Goal: Navigation & Orientation: Understand site structure

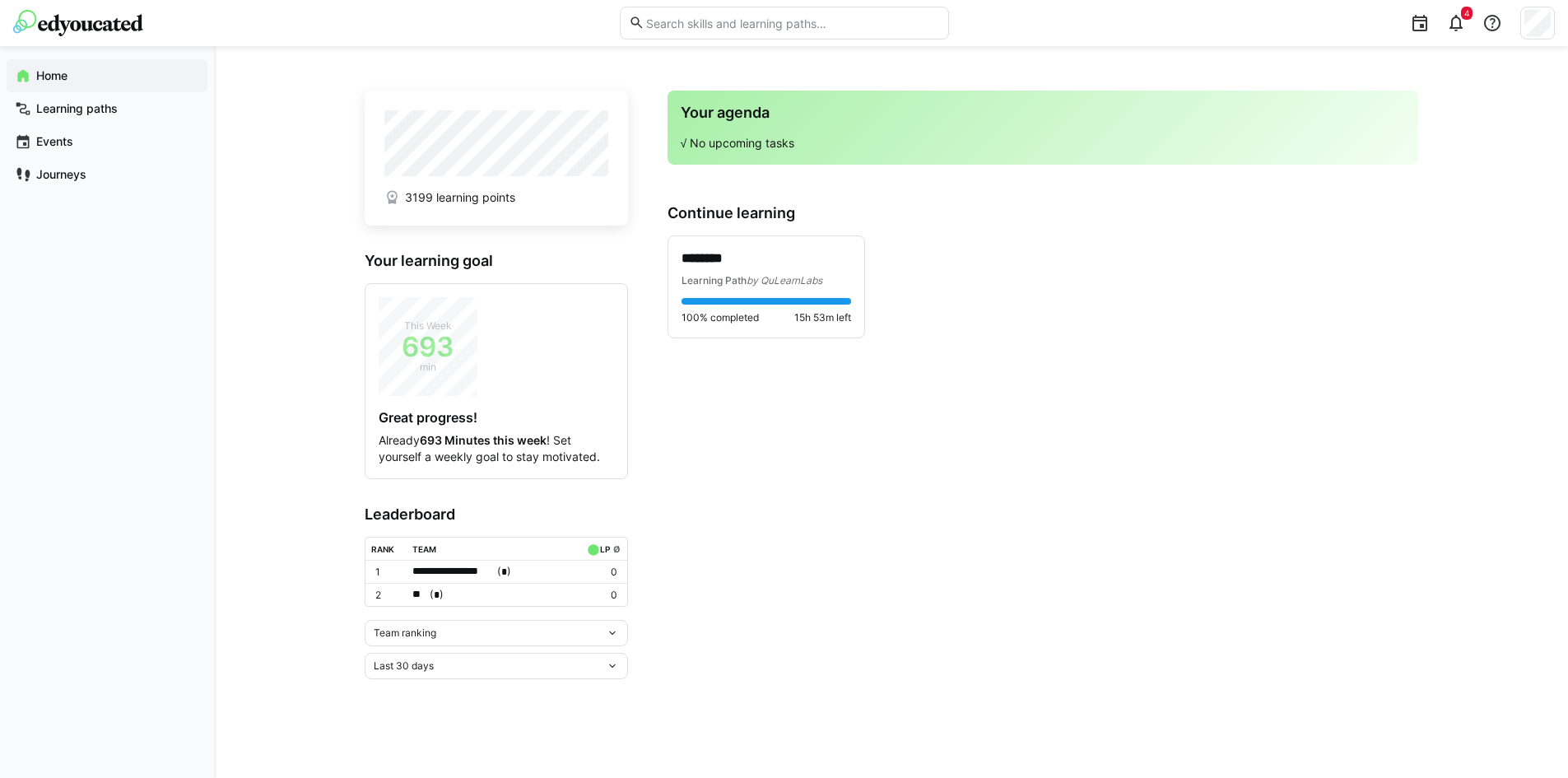
click at [606, 635] on eds-icon at bounding box center [612, 633] width 13 height 13
click at [458, 691] on div "Individual ranking" at bounding box center [496, 692] width 243 height 13
click at [540, 758] on div "Last 30 days" at bounding box center [497, 752] width 263 height 27
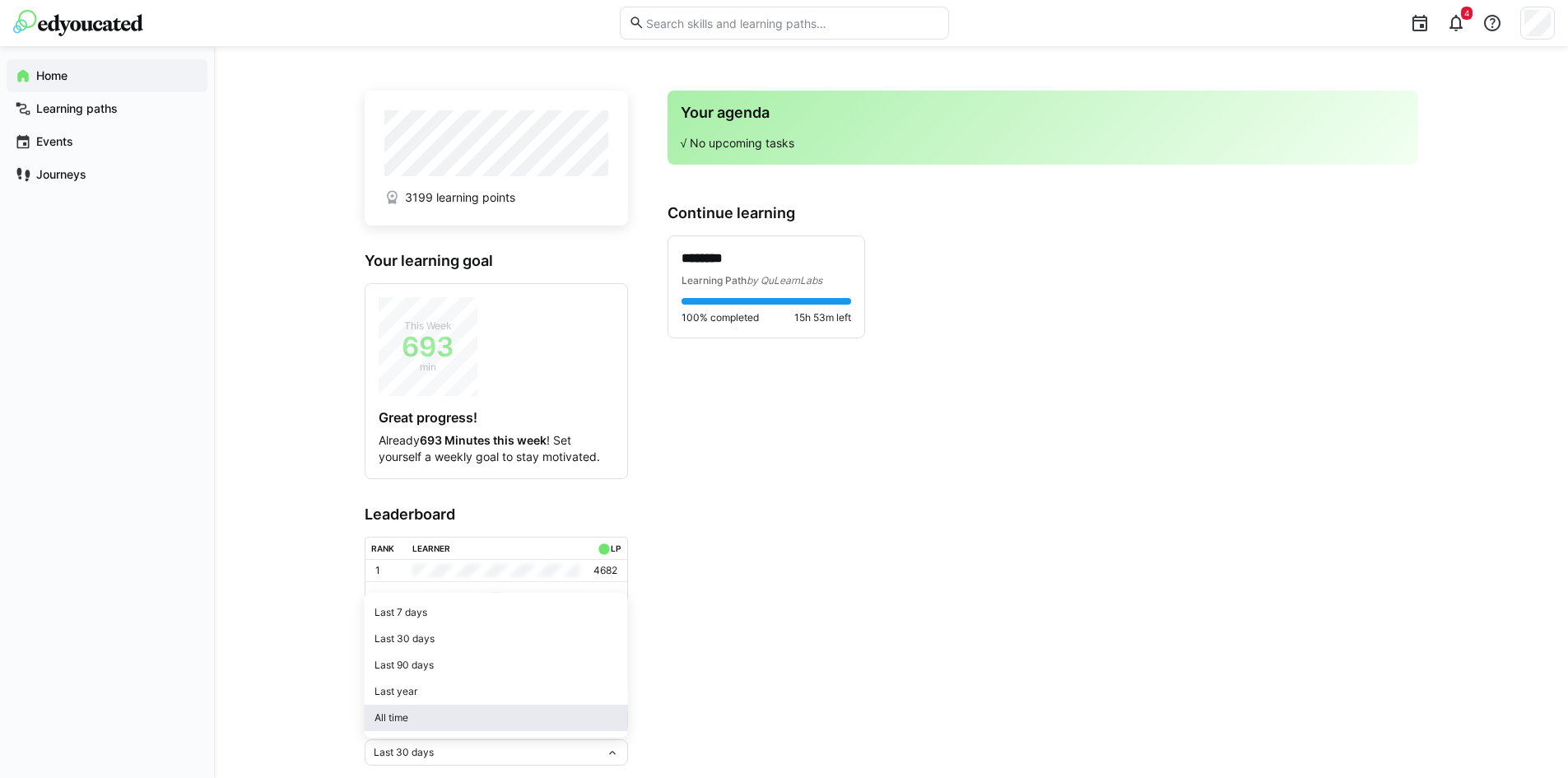
click at [483, 714] on div "All time" at bounding box center [496, 718] width 243 height 13
click at [84, 183] on div "Journeys" at bounding box center [107, 175] width 201 height 33
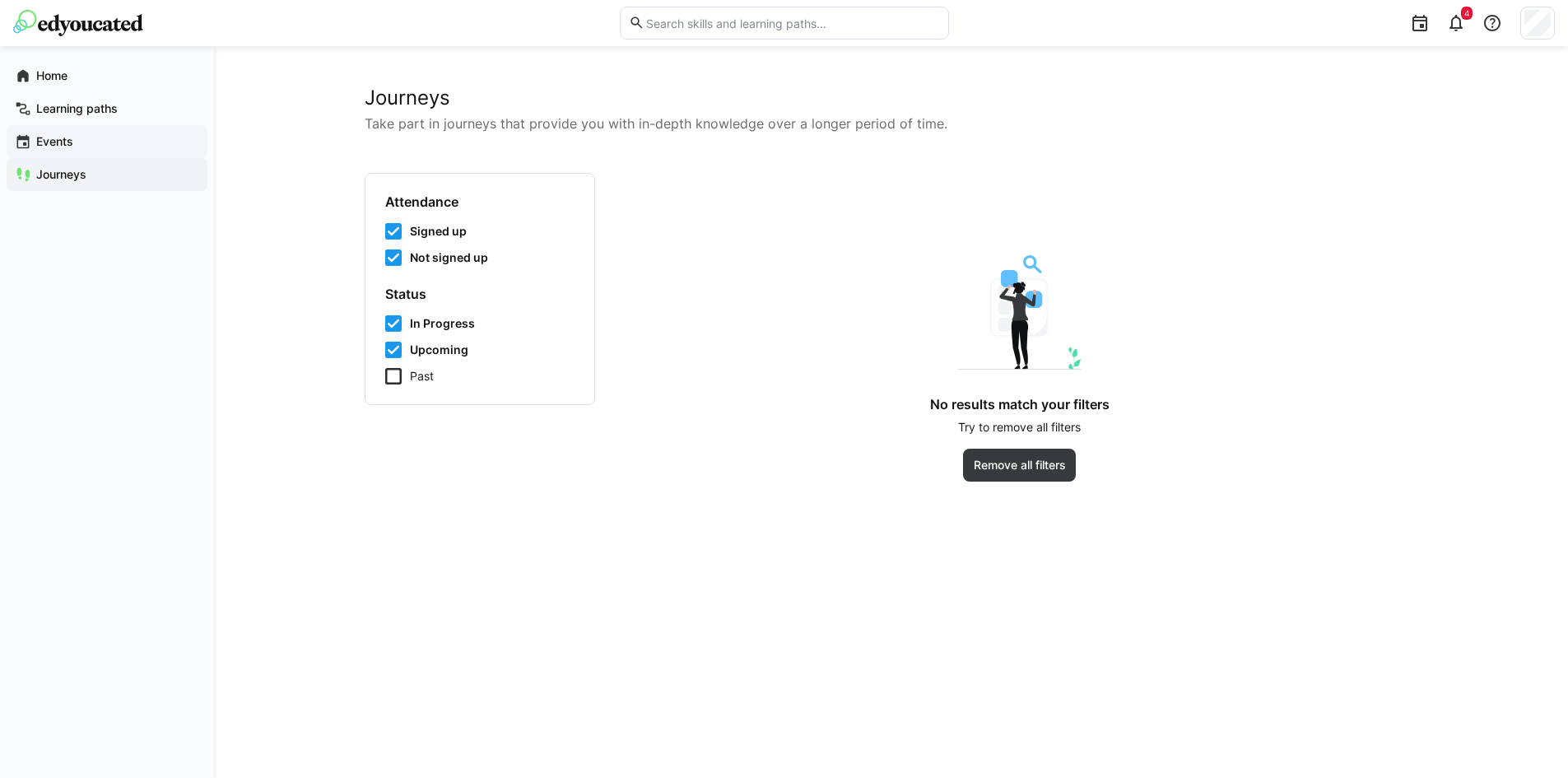
click at [0, 0] on app-navigation-label "Events" at bounding box center [0, 0] width 0 height 0
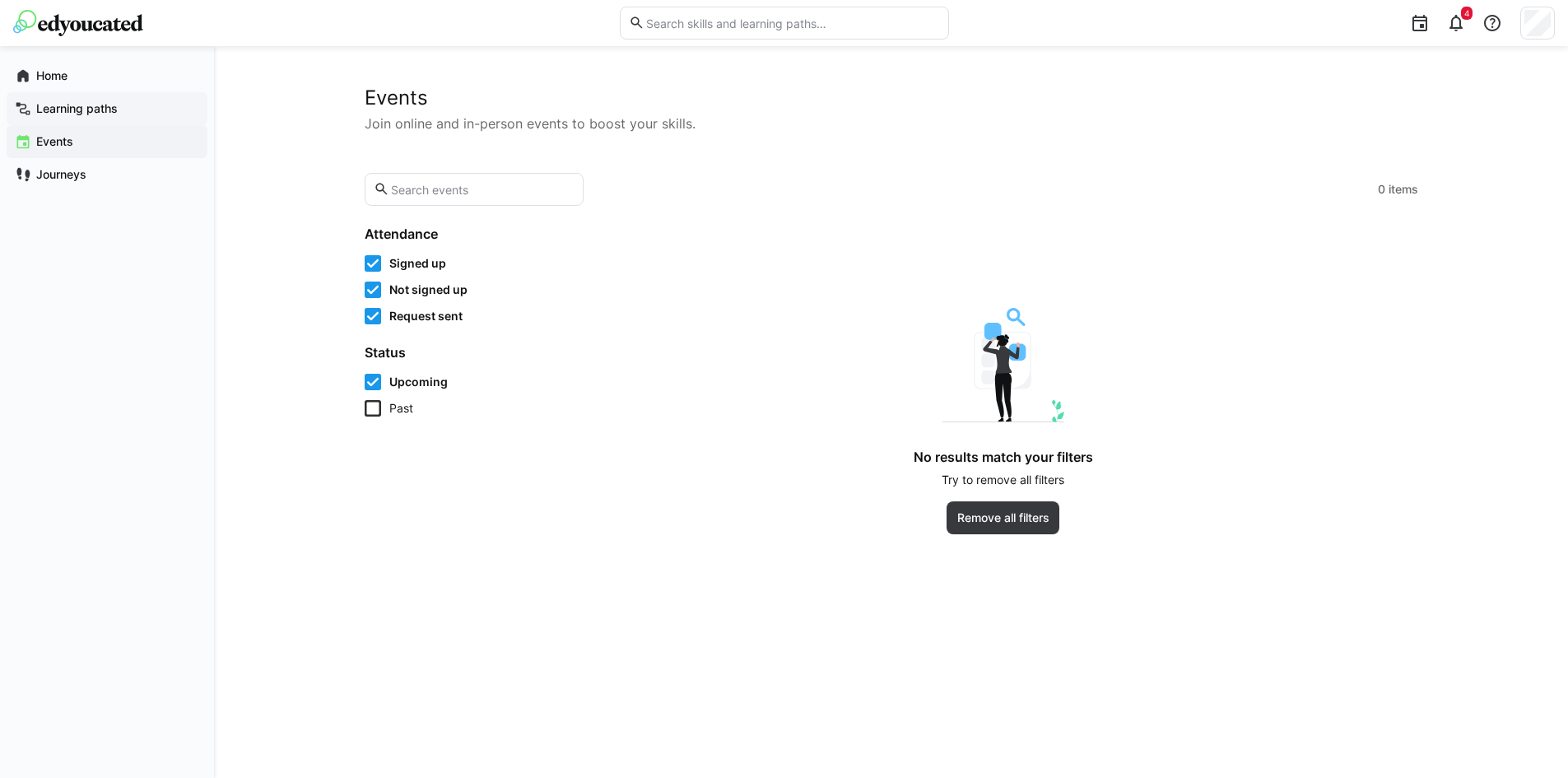
click at [0, 0] on app-navigation-label "Learning paths" at bounding box center [0, 0] width 0 height 0
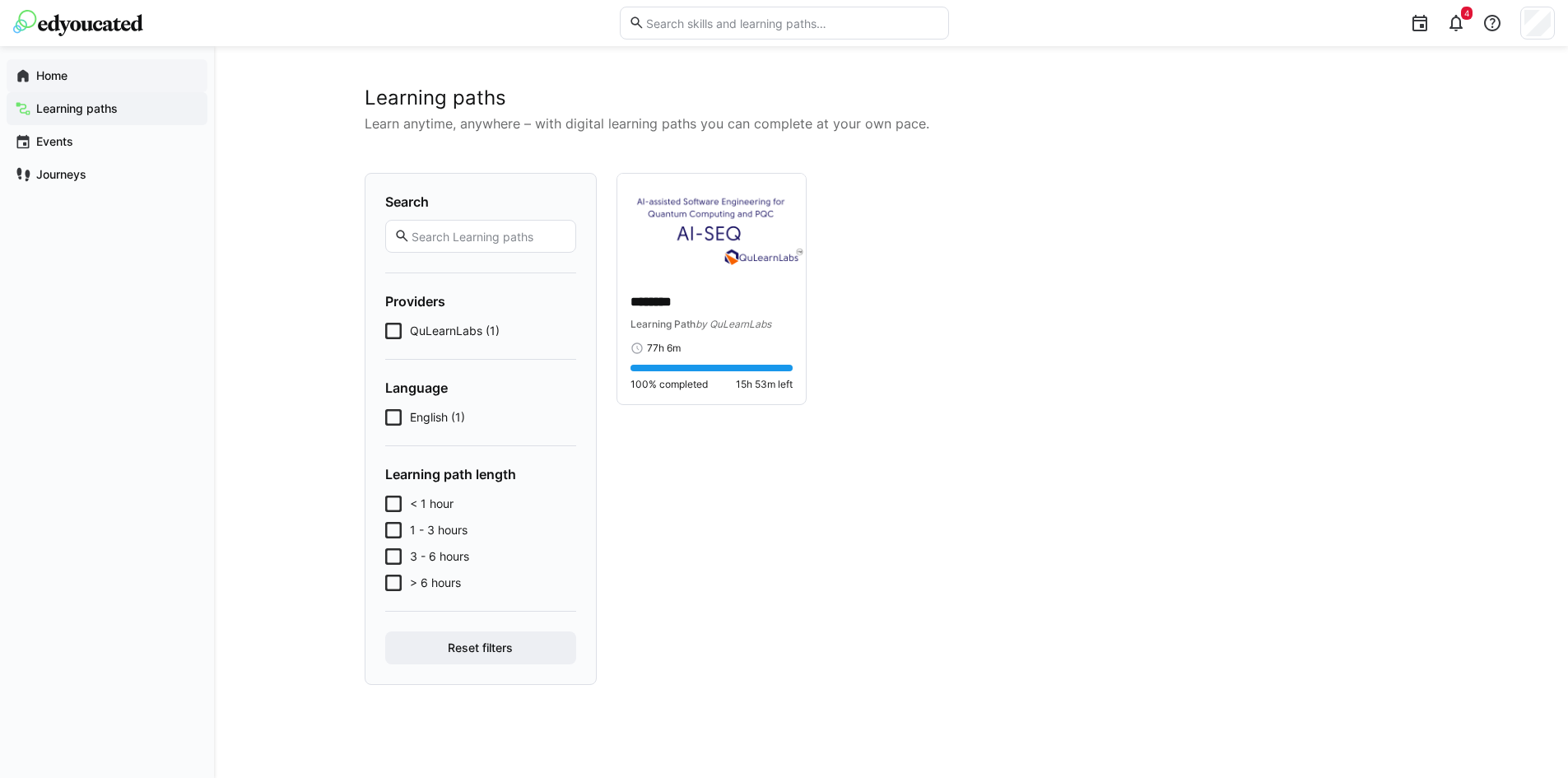
click at [53, 82] on span "Home" at bounding box center [117, 76] width 166 height 17
